Goal: Check status: Check status

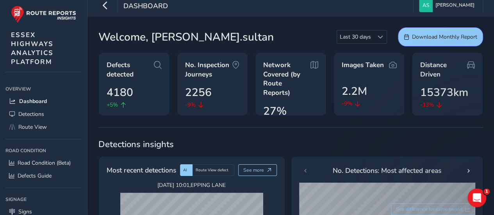
scroll to position [117, 0]
